Goal: Task Accomplishment & Management: Complete application form

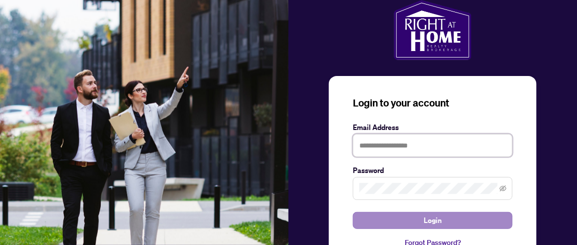
type input "**********"
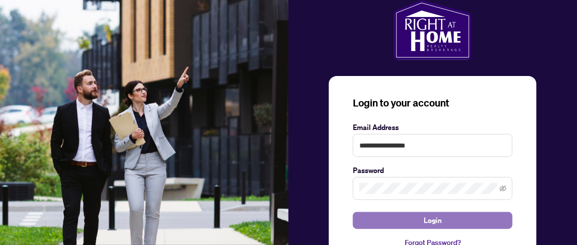
click at [432, 220] on span "Login" at bounding box center [433, 220] width 18 height 16
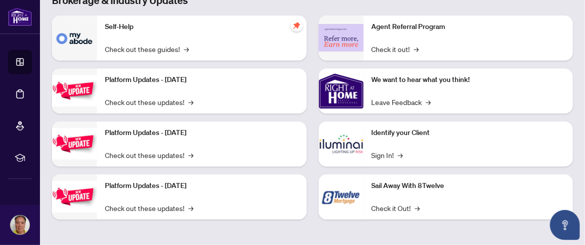
scroll to position [156, 0]
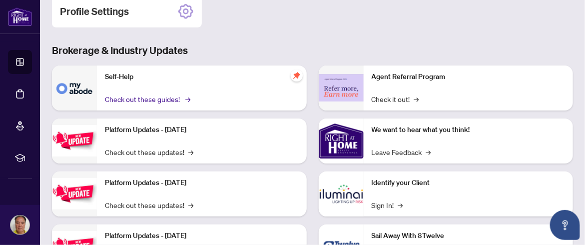
click at [159, 98] on link "Check out these guides! →" at bounding box center [147, 98] width 84 height 11
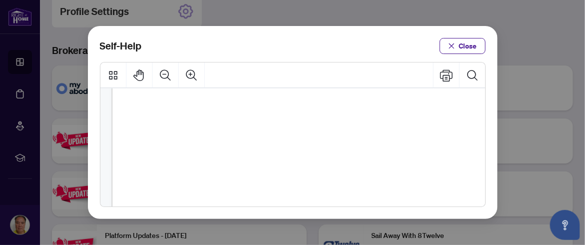
scroll to position [50, 0]
click at [463, 45] on span "Close" at bounding box center [468, 46] width 18 height 16
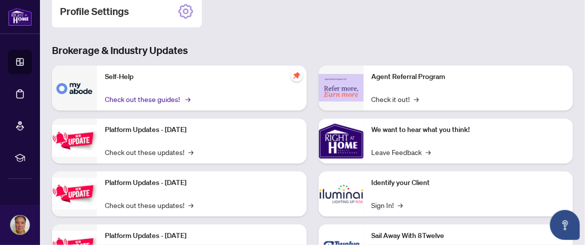
click at [120, 95] on link "Check out these guides! →" at bounding box center [147, 98] width 84 height 11
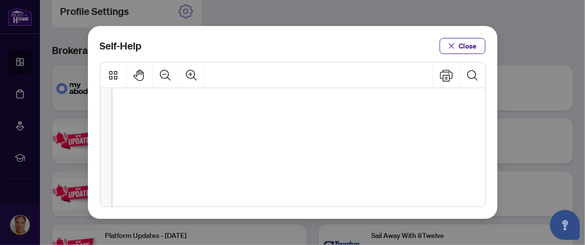
scroll to position [449, 0]
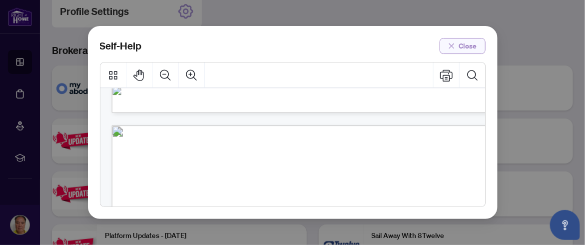
click at [472, 44] on span "Close" at bounding box center [468, 46] width 18 height 16
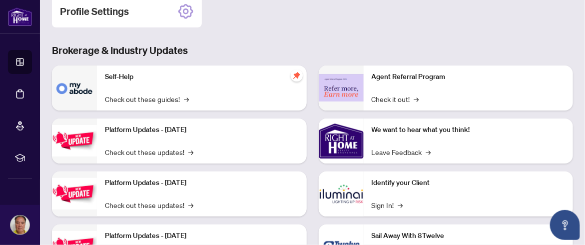
click at [294, 75] on icon "pushpin" at bounding box center [296, 75] width 6 height 6
click at [186, 99] on span "→" at bounding box center [187, 98] width 5 height 11
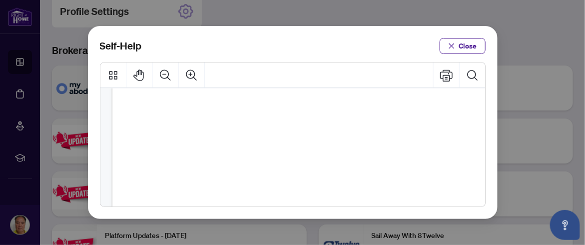
scroll to position [200, 0]
click at [466, 44] on span "Close" at bounding box center [468, 46] width 18 height 16
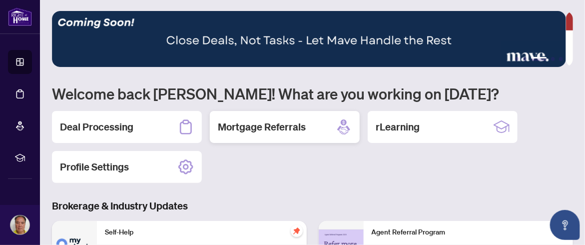
scroll to position [0, 0]
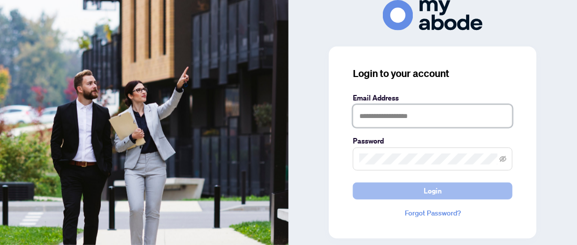
type input "**********"
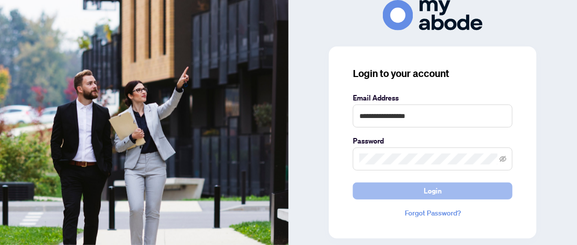
click at [434, 190] on span "Login" at bounding box center [433, 191] width 18 height 16
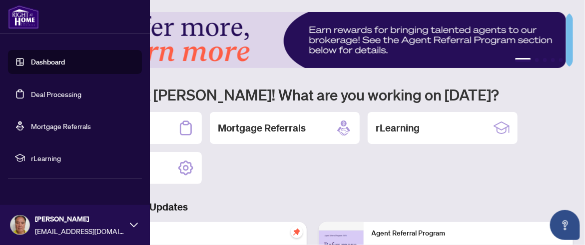
click at [45, 58] on link "Dashboard" at bounding box center [48, 61] width 34 height 9
click at [58, 94] on link "Deal Processing" at bounding box center [56, 93] width 50 height 9
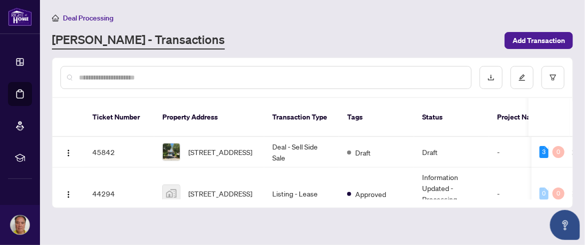
click at [277, 15] on div "Deal Processing" at bounding box center [312, 17] width 521 height 11
click at [541, 38] on span "Add Transaction" at bounding box center [538, 40] width 52 height 16
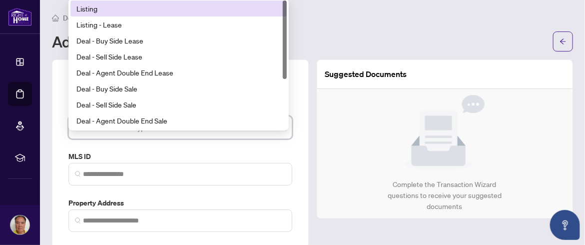
click at [134, 131] on input "search" at bounding box center [175, 129] width 203 height 22
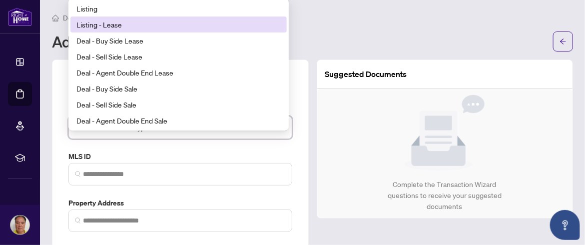
click at [181, 23] on div "Listing - Lease" at bounding box center [178, 24] width 204 height 11
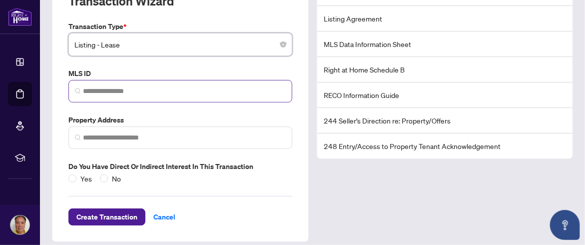
scroll to position [89, 0]
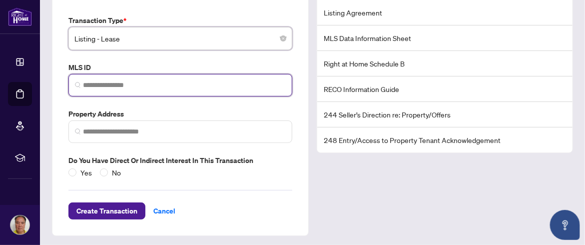
click at [154, 80] on input "search" at bounding box center [184, 85] width 203 height 10
type input "*"
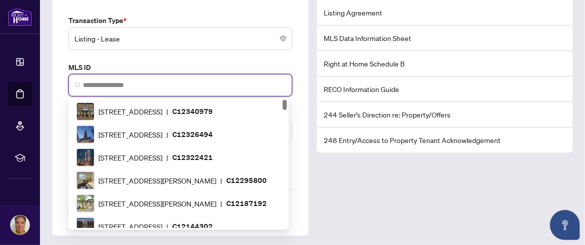
type input "*"
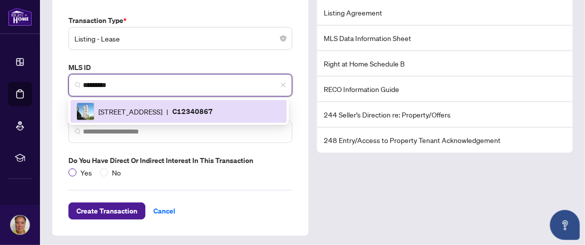
type input "*********"
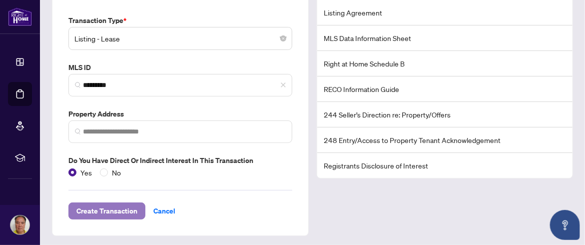
click at [123, 208] on span "Create Transaction" at bounding box center [106, 211] width 61 height 16
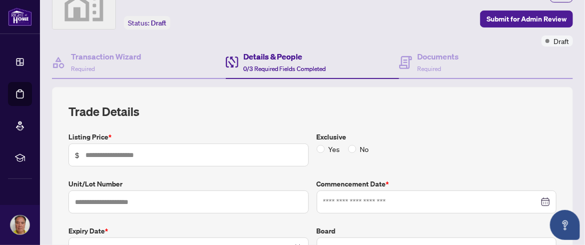
scroll to position [100, 0]
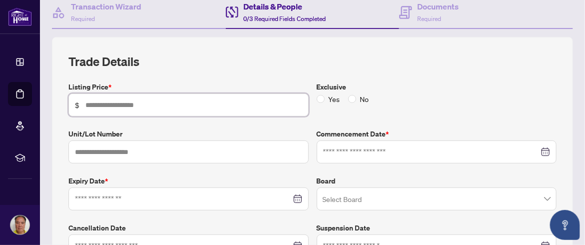
click at [171, 101] on input "text" at bounding box center [193, 104] width 217 height 11
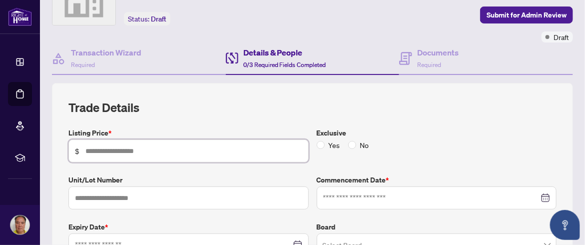
scroll to position [150, 0]
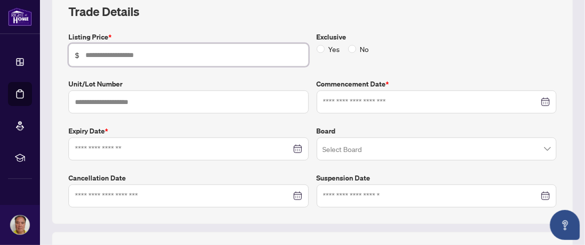
click at [148, 52] on input "text" at bounding box center [193, 54] width 217 height 11
type input "*****"
click at [358, 46] on span "No" at bounding box center [364, 48] width 17 height 11
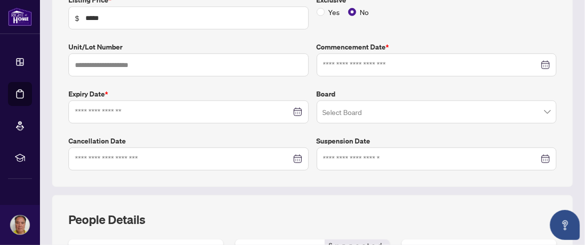
scroll to position [200, 0]
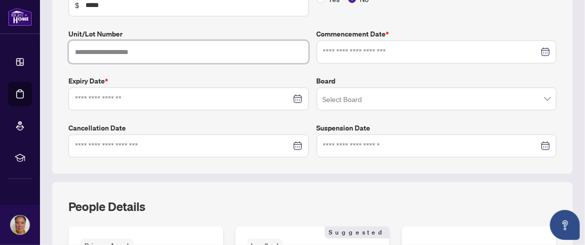
click at [180, 52] on input "text" at bounding box center [188, 51] width 240 height 23
click at [538, 51] on div at bounding box center [436, 51] width 227 height 11
type input "****"
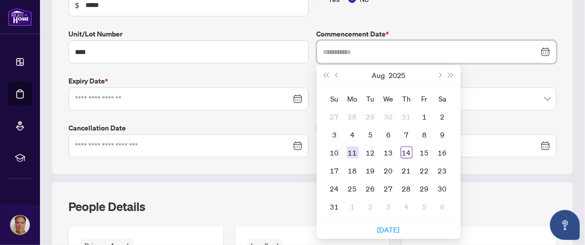
type input "**********"
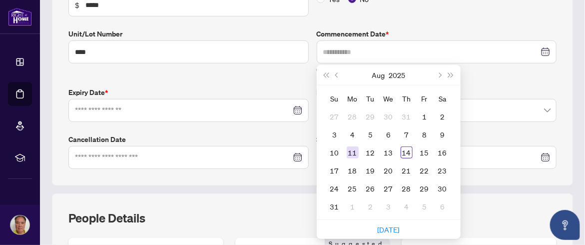
click at [352, 146] on div "11" at bounding box center [353, 152] width 12 height 12
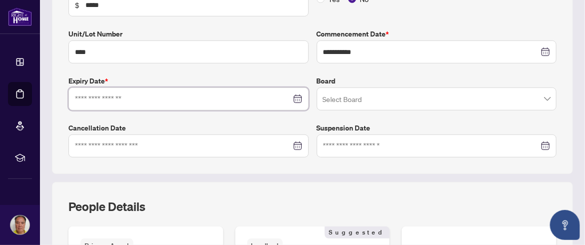
click at [105, 94] on input at bounding box center [183, 98] width 216 height 11
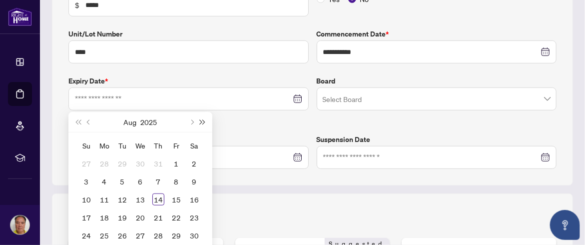
click at [207, 120] on button "Next year (Control + right)" at bounding box center [202, 122] width 11 height 20
click at [204, 119] on span "Next year (Control + right)" at bounding box center [202, 121] width 5 height 5
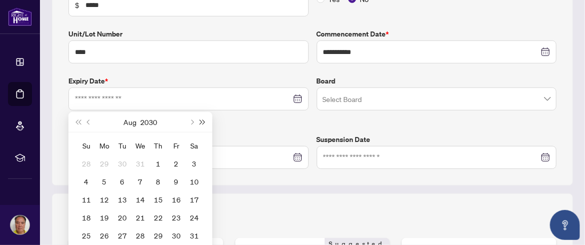
click at [204, 119] on span "Next year (Control + right)" at bounding box center [202, 121] width 5 height 5
click at [76, 119] on span "Last year (Control + left)" at bounding box center [77, 121] width 5 height 5
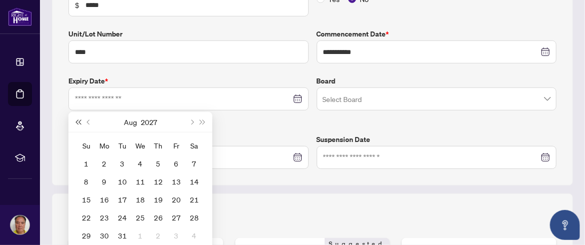
click at [76, 119] on span "Last year (Control + left)" at bounding box center [77, 121] width 5 height 5
click at [200, 119] on span "Next year (Control + right)" at bounding box center [202, 121] width 5 height 5
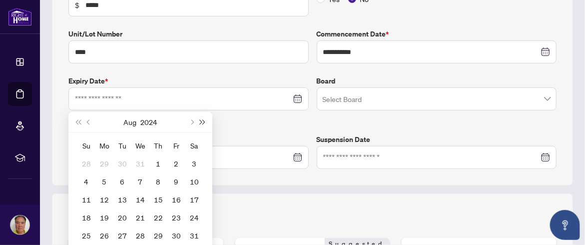
click at [200, 119] on span "Next year (Control + right)" at bounding box center [202, 121] width 5 height 5
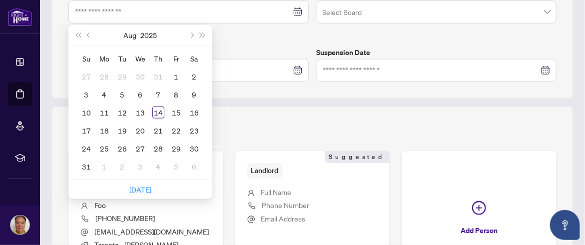
scroll to position [300, 0]
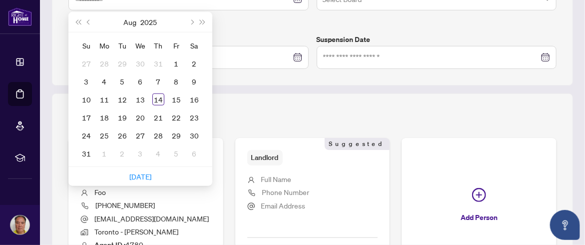
type input "**********"
click at [192, 19] on span "Next month (PageDown)" at bounding box center [191, 21] width 5 height 5
type input "**********"
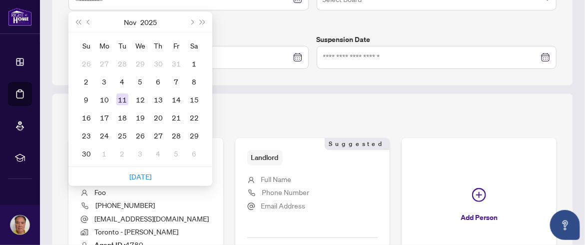
click at [124, 96] on div "11" at bounding box center [122, 99] width 12 height 12
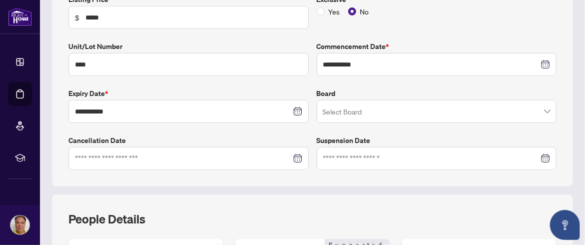
scroll to position [200, 0]
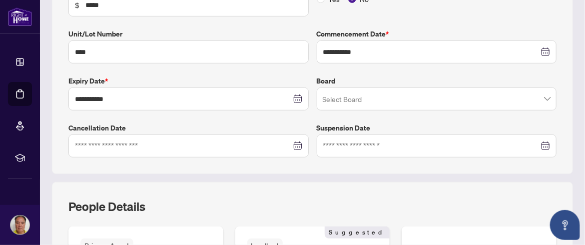
click at [447, 98] on input "search" at bounding box center [432, 100] width 219 height 22
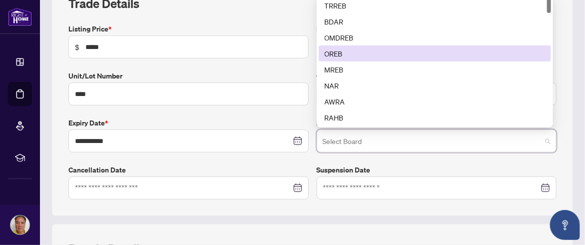
scroll to position [100, 0]
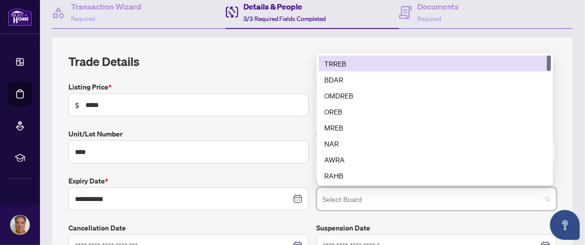
drag, startPoint x: 546, startPoint y: 61, endPoint x: 546, endPoint y: 56, distance: 5.5
click at [547, 56] on div at bounding box center [549, 62] width 4 height 15
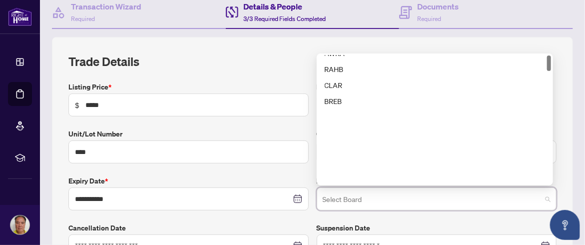
scroll to position [0, 0]
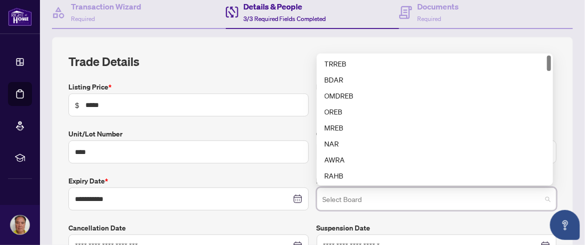
drag, startPoint x: 546, startPoint y: 97, endPoint x: 551, endPoint y: 54, distance: 43.3
click at [551, 54] on div "**********" at bounding box center [312, 155] width 521 height 237
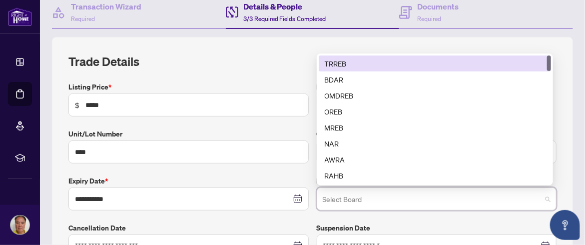
click at [342, 59] on div "TRREB" at bounding box center [435, 63] width 221 height 11
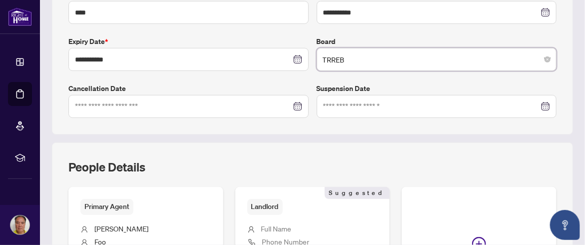
scroll to position [250, 0]
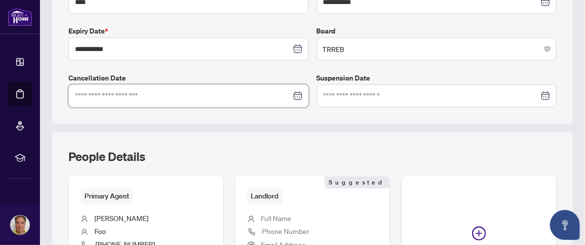
click at [132, 94] on input at bounding box center [183, 95] width 216 height 11
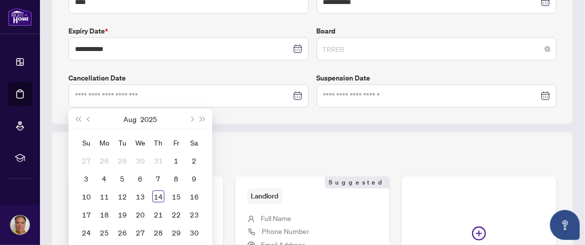
click at [480, 56] on input "search" at bounding box center [432, 50] width 219 height 22
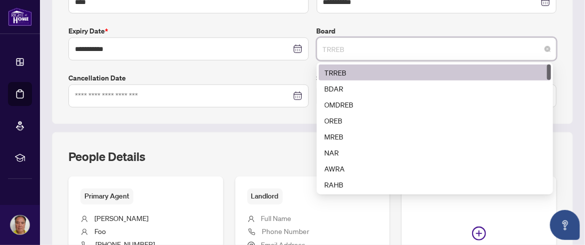
click at [370, 67] on div "TRREB" at bounding box center [435, 72] width 221 height 11
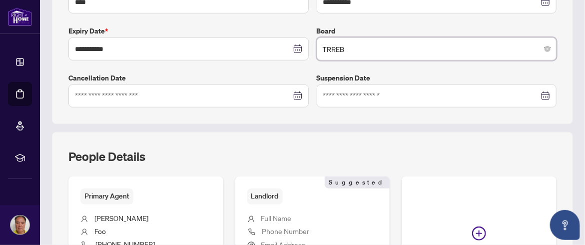
click at [556, 67] on div "**********" at bounding box center [312, 5] width 521 height 237
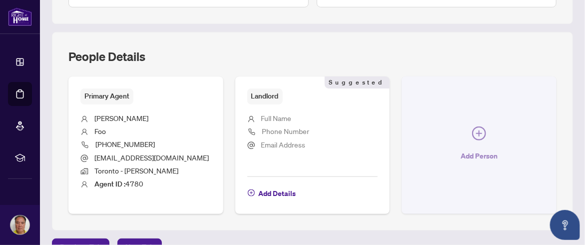
scroll to position [399, 0]
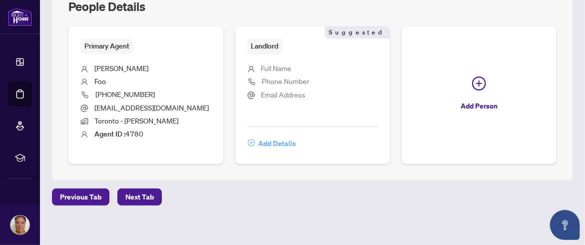
click at [278, 142] on span "Add Details" at bounding box center [277, 143] width 37 height 16
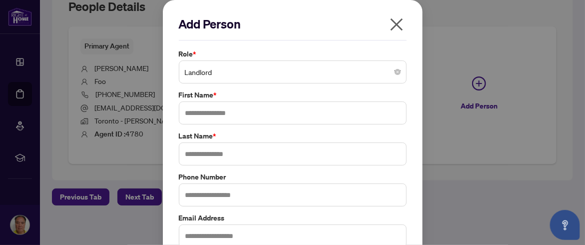
click at [241, 72] on span "Landlord" at bounding box center [293, 71] width 216 height 19
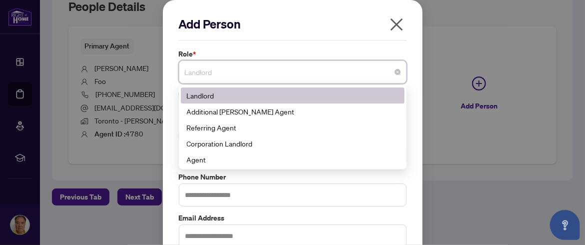
click at [248, 69] on span "Landlord" at bounding box center [293, 71] width 216 height 19
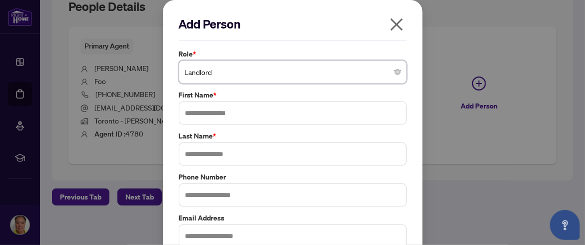
click at [380, 46] on div "Add Person Role * Landlord Landlord 3 10 Landlord Additional RAHR Agent Referri…" at bounding box center [293, 150] width 228 height 269
click at [252, 108] on input "text" at bounding box center [293, 112] width 228 height 23
type input "*"
type input "**********"
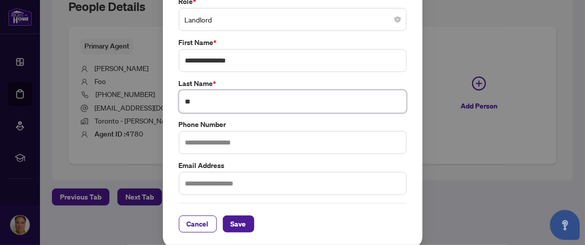
scroll to position [53, 0]
type input "**"
click at [248, 138] on input "text" at bounding box center [293, 141] width 228 height 23
type input "**********"
click at [251, 181] on input "text" at bounding box center [293, 182] width 228 height 23
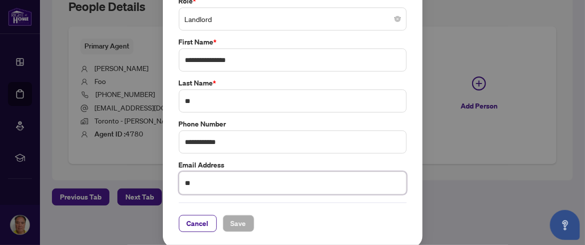
type input "*"
type input "**********"
click at [242, 222] on button "Save" at bounding box center [238, 223] width 31 height 17
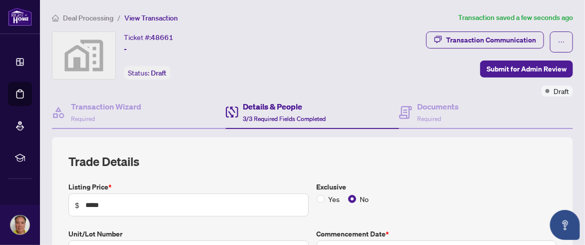
scroll to position [50, 0]
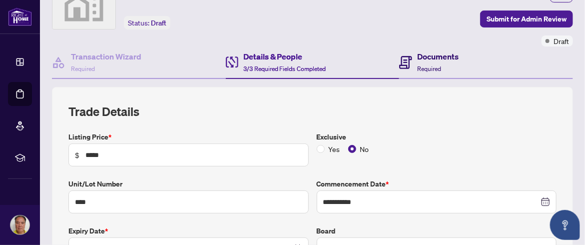
click at [420, 56] on h4 "Documents" at bounding box center [437, 56] width 41 height 12
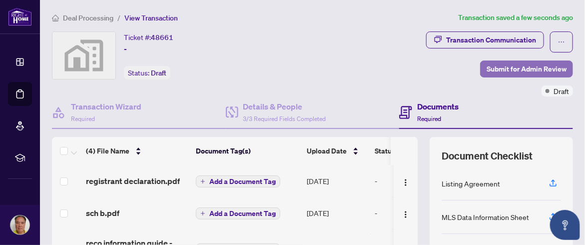
click at [523, 66] on span "Submit for Admin Review" at bounding box center [526, 69] width 80 height 16
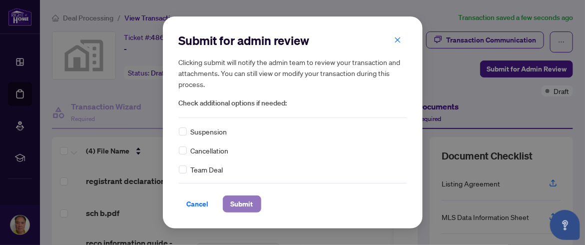
click at [238, 204] on span "Submit" at bounding box center [242, 204] width 22 height 16
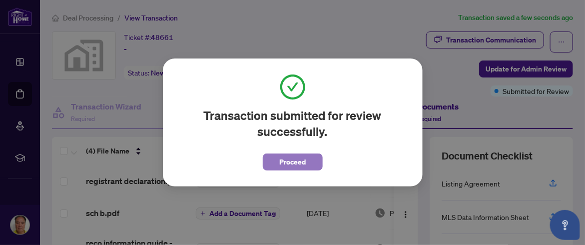
click at [290, 163] on span "Proceed" at bounding box center [292, 162] width 26 height 16
